Goal: Use online tool/utility: Utilize a website feature to perform a specific function

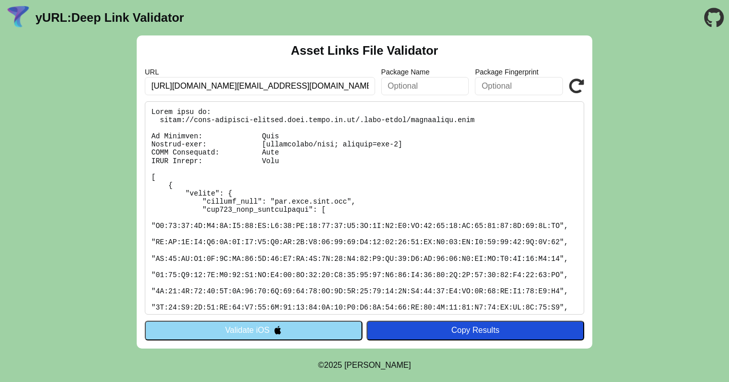
click at [439, 215] on pre at bounding box center [364, 207] width 439 height 213
click at [326, 118] on pre at bounding box center [364, 207] width 439 height 213
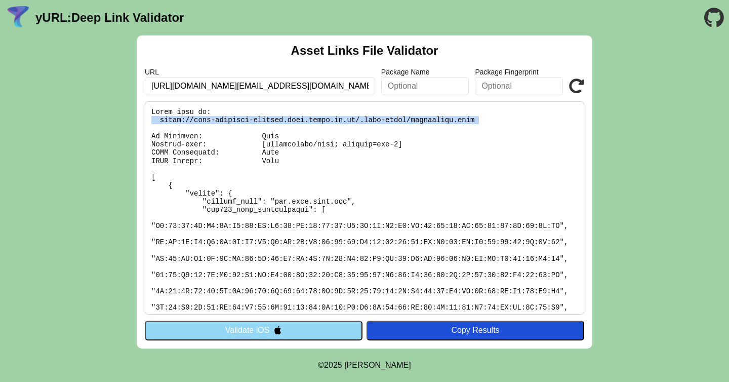
click at [326, 118] on pre at bounding box center [364, 207] width 439 height 213
copy pre "https://ibid-frontend-charlie.ibid.astra.co.id/.well-known/assetlinks.json"
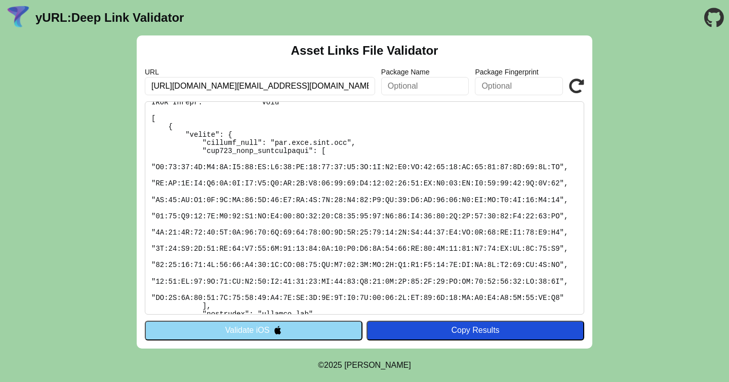
scroll to position [93, 0]
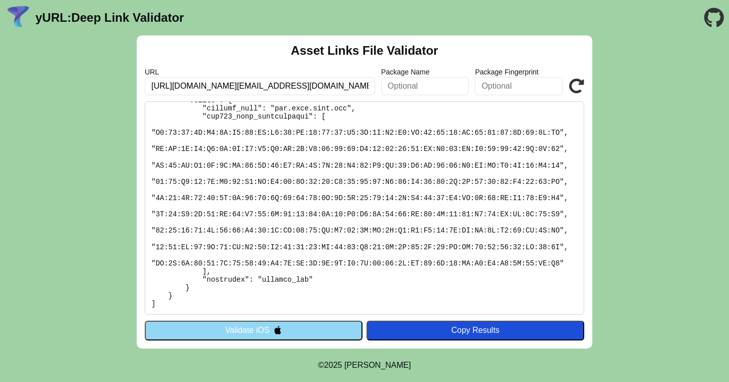
click at [345, 326] on button "Validate iOS" at bounding box center [254, 329] width 218 height 19
click at [285, 333] on button "Validate iOS" at bounding box center [254, 329] width 218 height 19
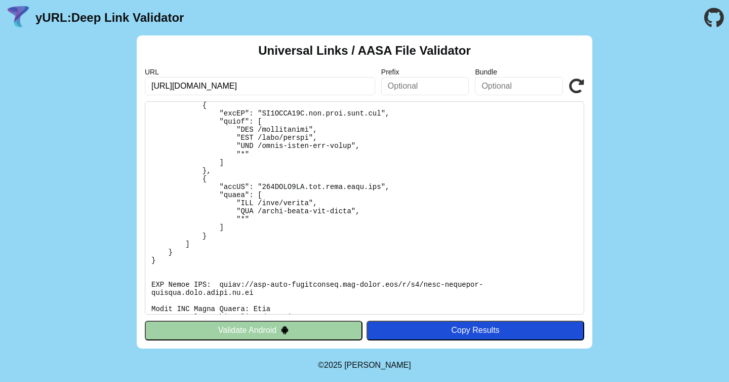
scroll to position [97, 0]
click at [276, 328] on button "Validate Android" at bounding box center [254, 329] width 218 height 19
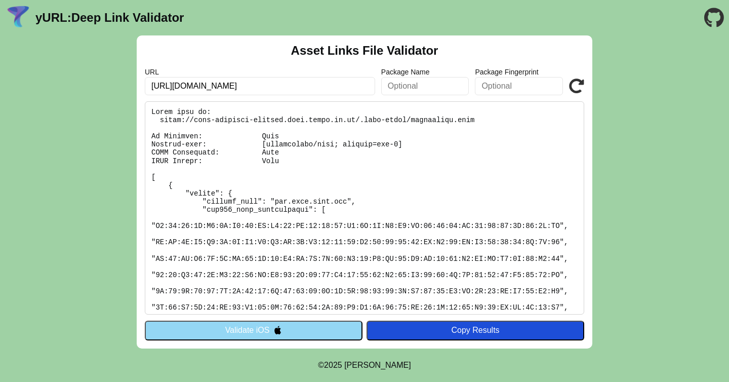
click at [310, 336] on button "Validate iOS" at bounding box center [254, 329] width 218 height 19
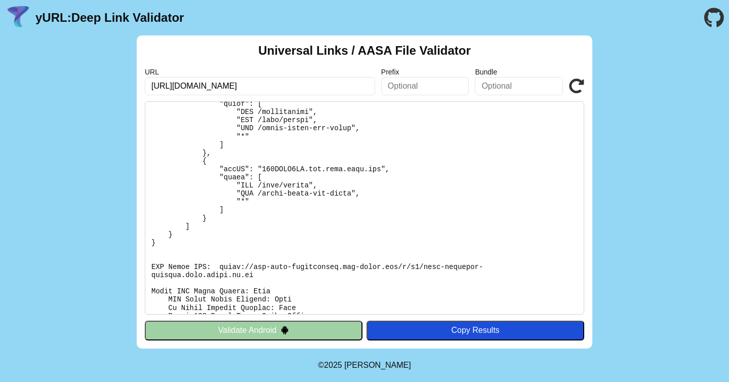
scroll to position [116, 0]
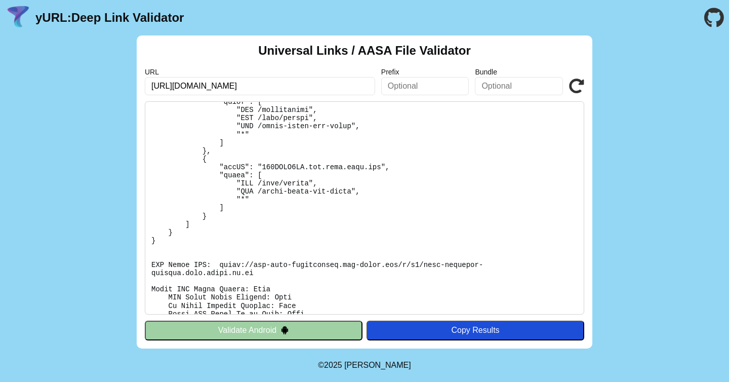
click at [323, 323] on button "Validate Android" at bounding box center [254, 329] width 218 height 19
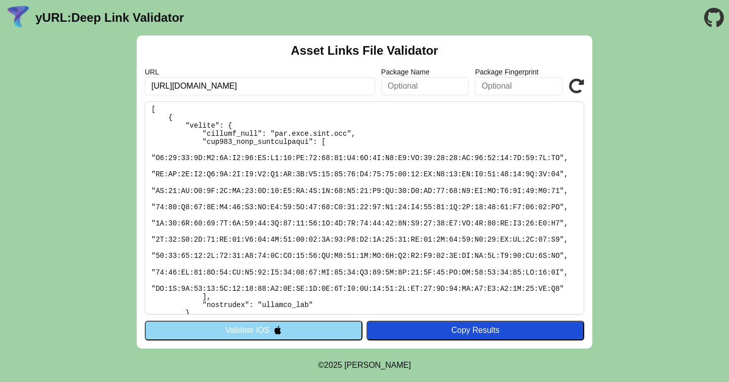
scroll to position [72, 0]
